Goal: Navigation & Orientation: Find specific page/section

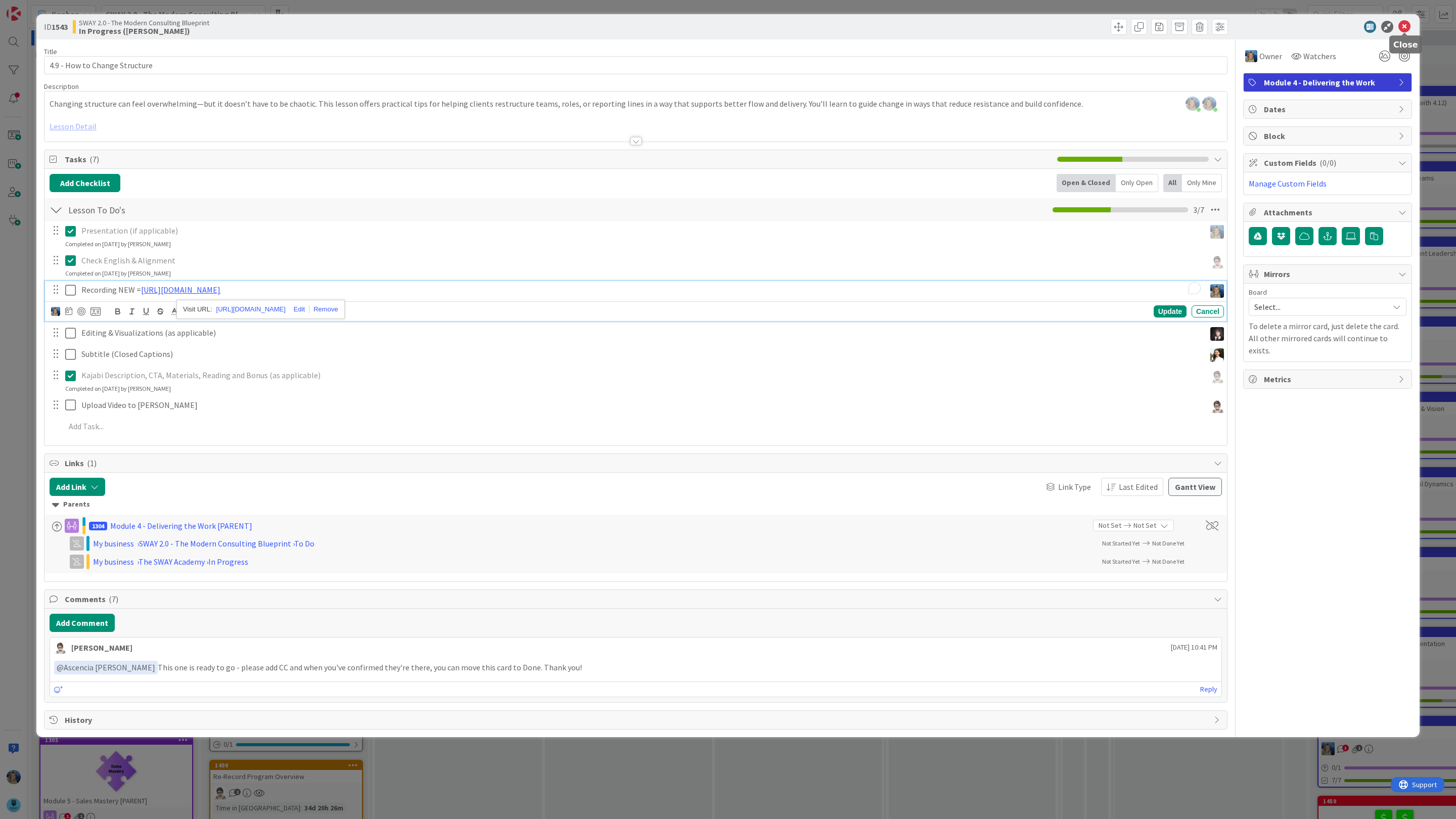
click at [1404, 28] on icon at bounding box center [1405, 27] width 12 height 12
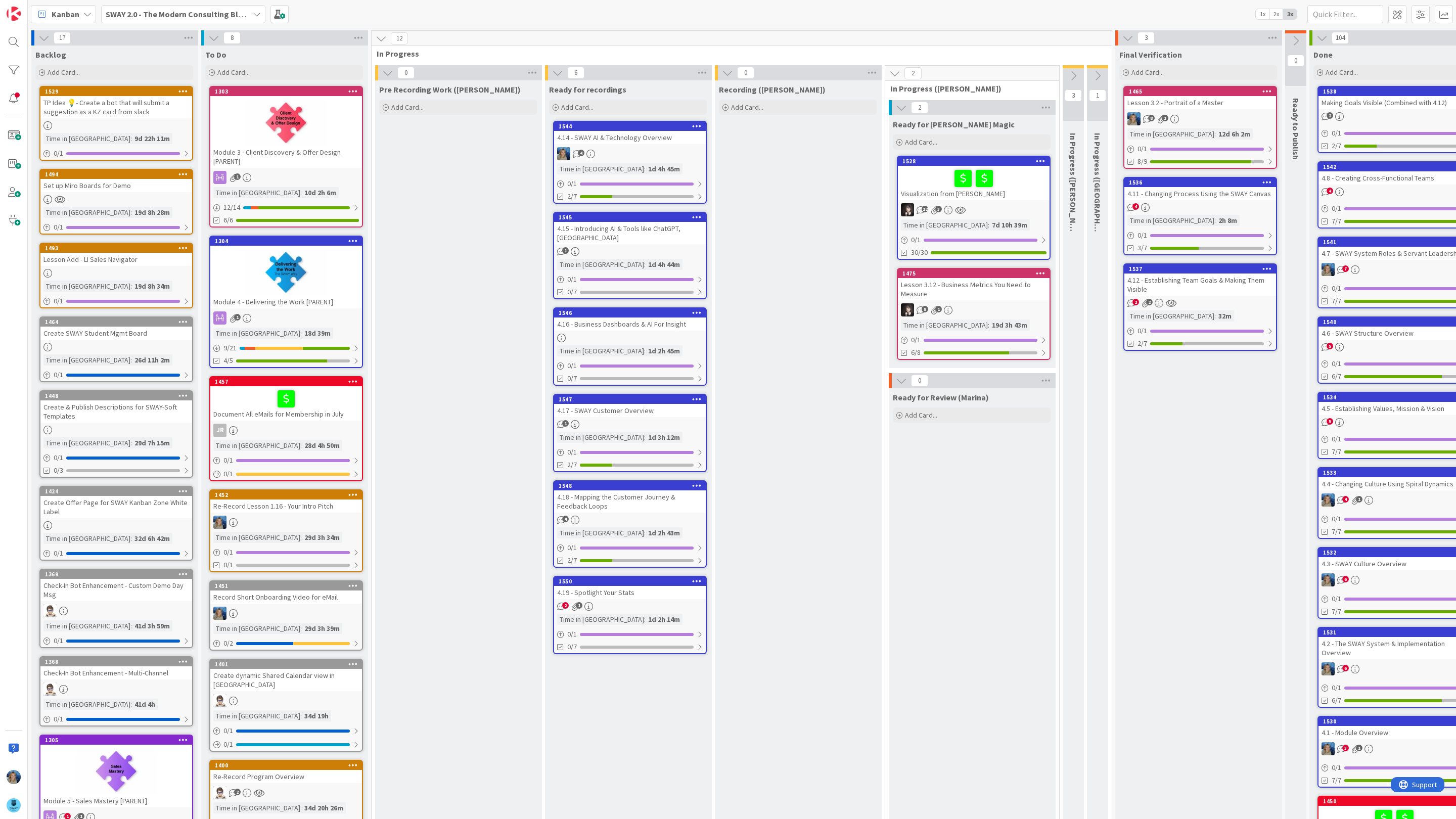
click at [215, 9] on b "SWAY 2.0 - The Modern Consulting Blueprint" at bounding box center [185, 14] width 159 height 10
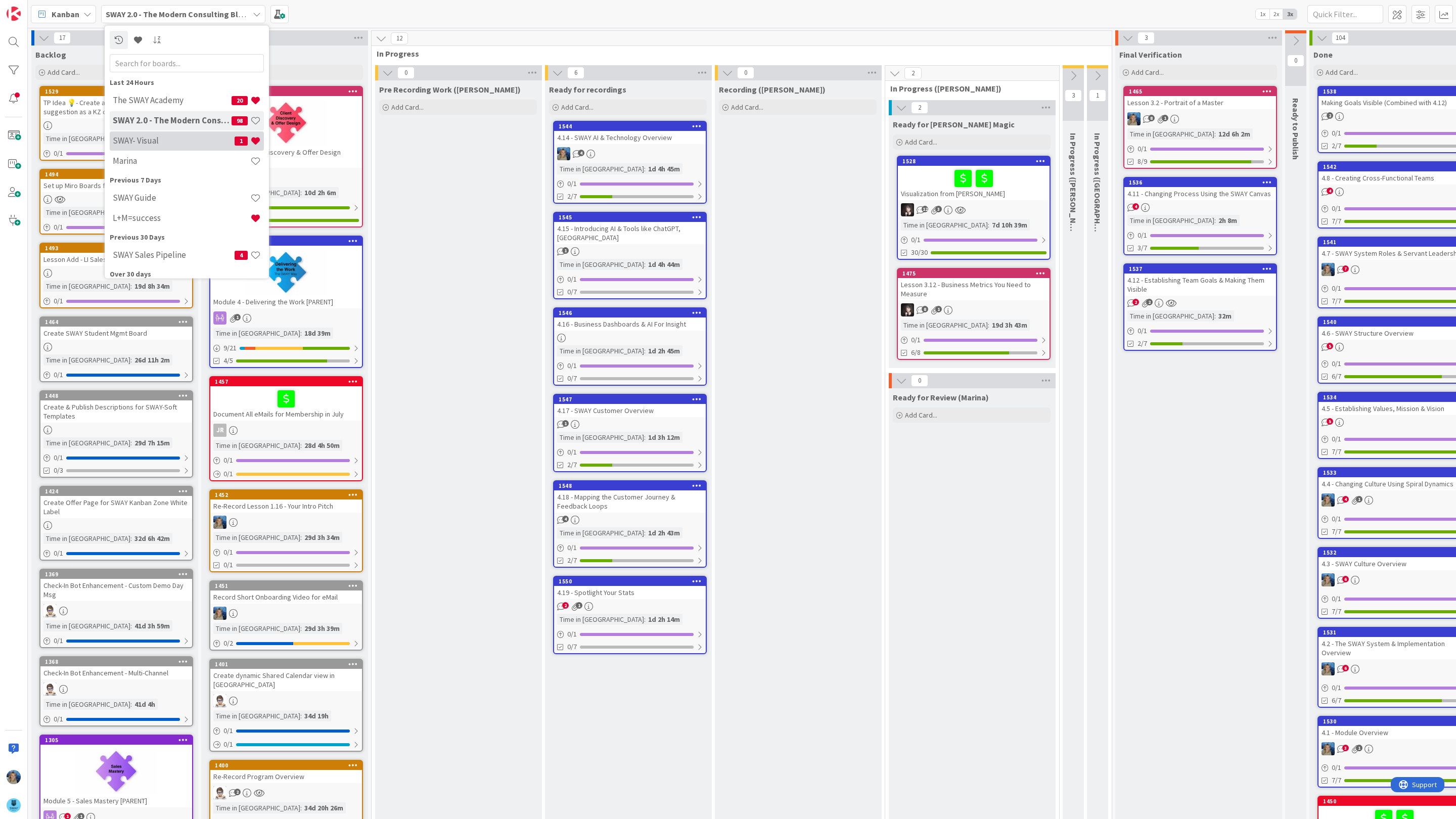
click at [186, 146] on div "SWAY- Visual 1" at bounding box center [186, 141] width 154 height 19
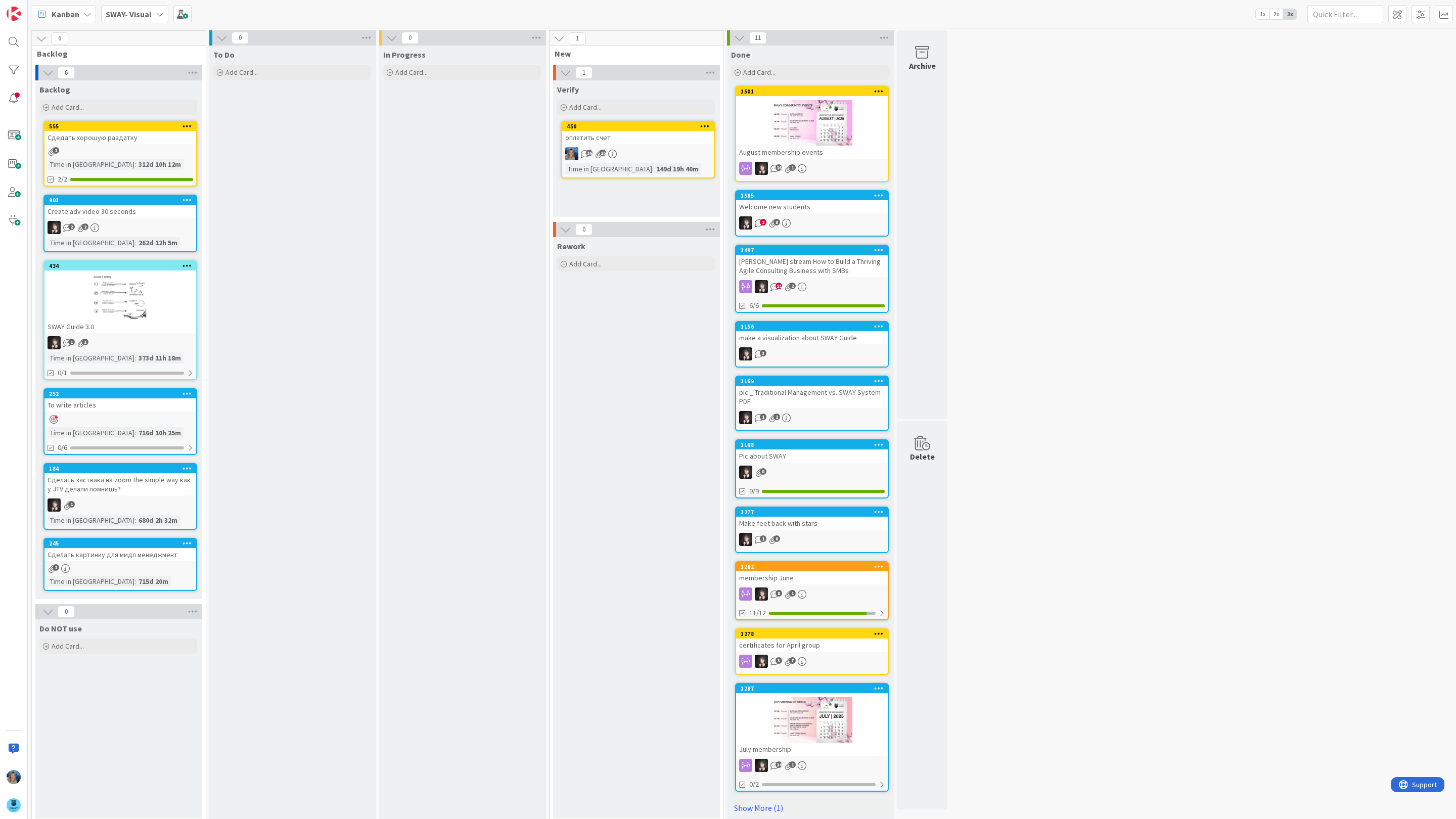
click at [649, 141] on div "оплатить счет" at bounding box center [638, 137] width 152 height 13
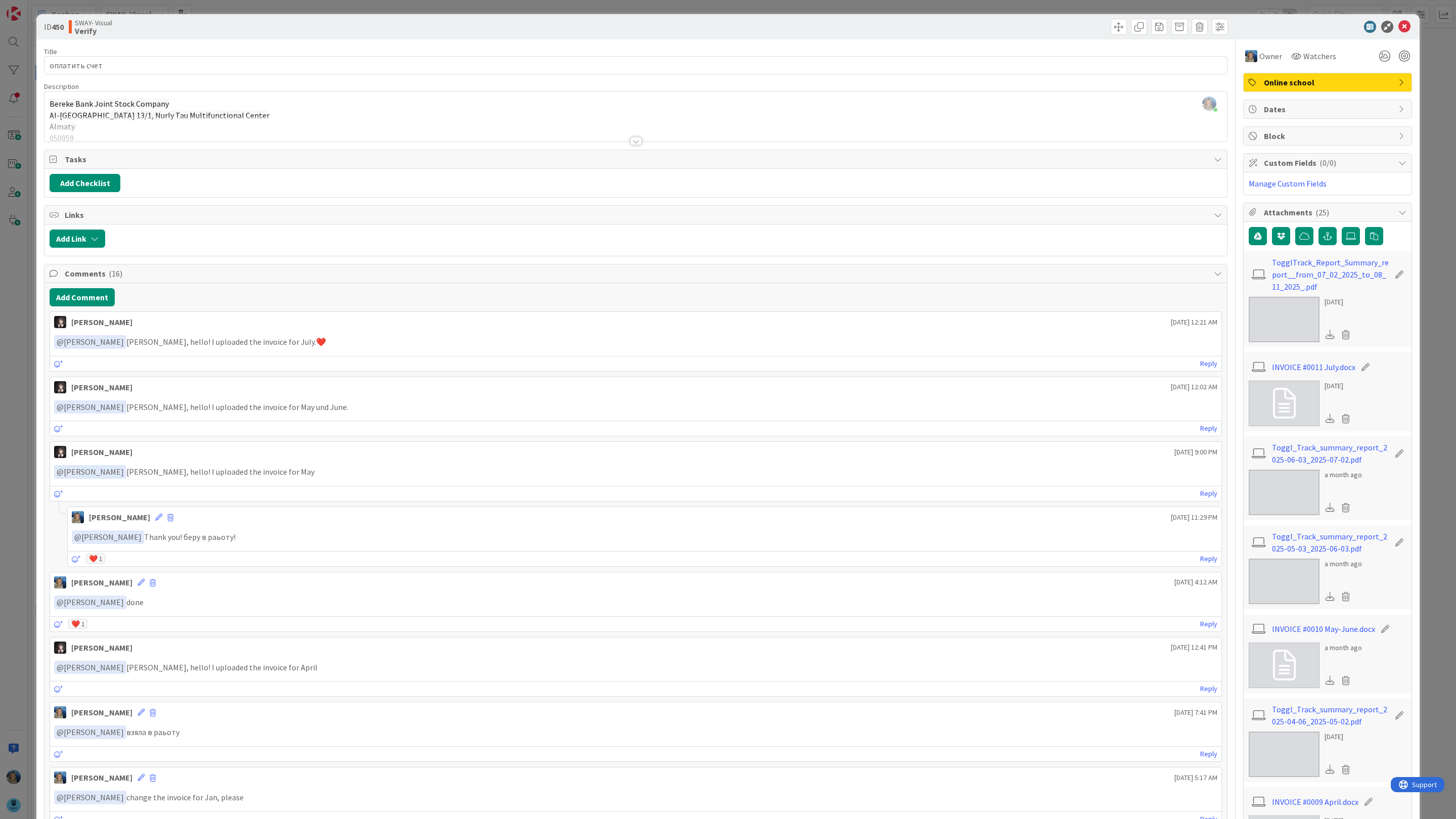
click at [1284, 394] on icon at bounding box center [1284, 403] width 23 height 30
